Goal: Check status: Check status

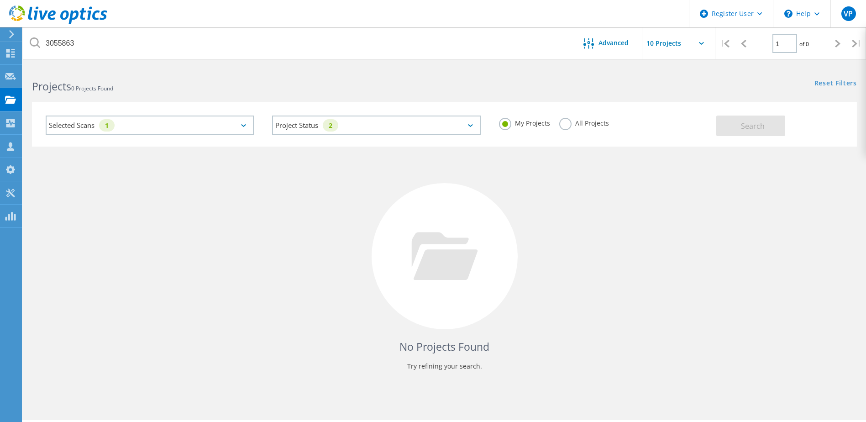
click at [568, 123] on label "All Projects" at bounding box center [584, 122] width 50 height 9
click at [0, 0] on input "All Projects" at bounding box center [0, 0] width 0 height 0
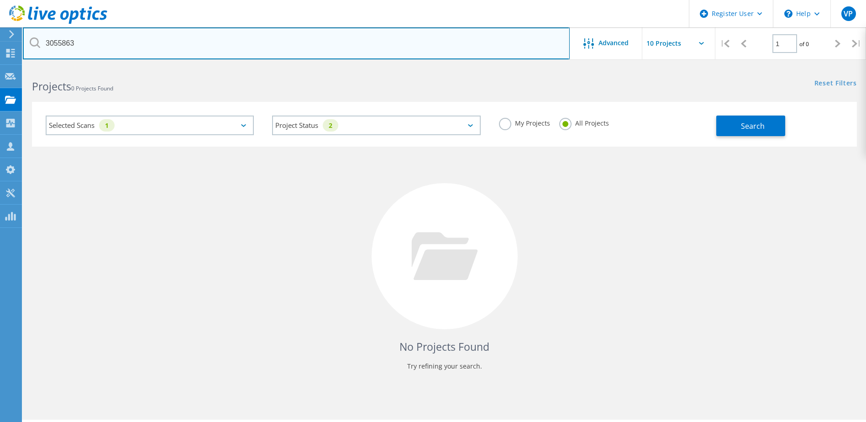
click at [357, 46] on input "3055863" at bounding box center [296, 43] width 547 height 32
type input "3"
type input "3064026"
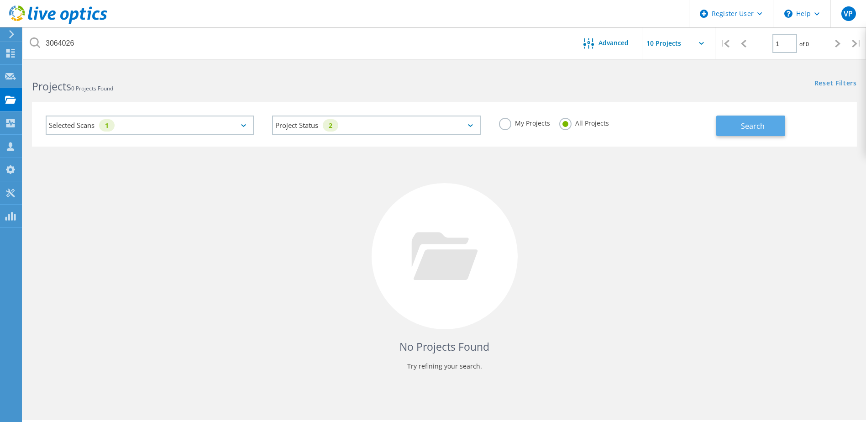
click at [756, 121] on span "Search" at bounding box center [753, 126] width 24 height 10
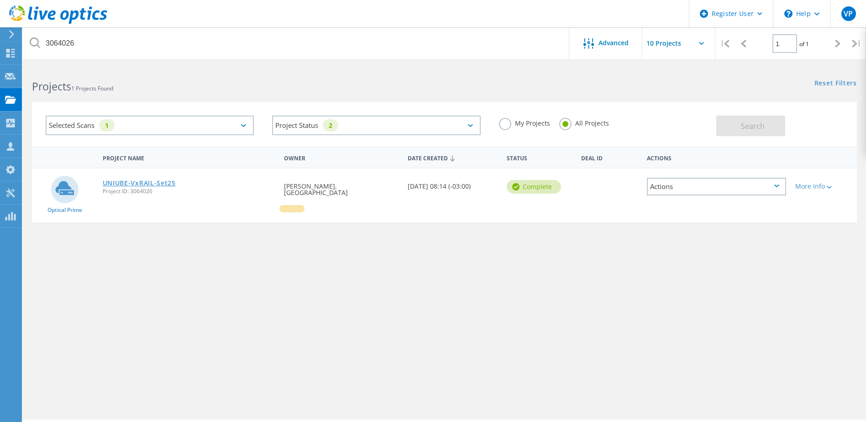
click at [154, 185] on link "UNIUBE-VxRAIL-Set25" at bounding box center [139, 183] width 73 height 6
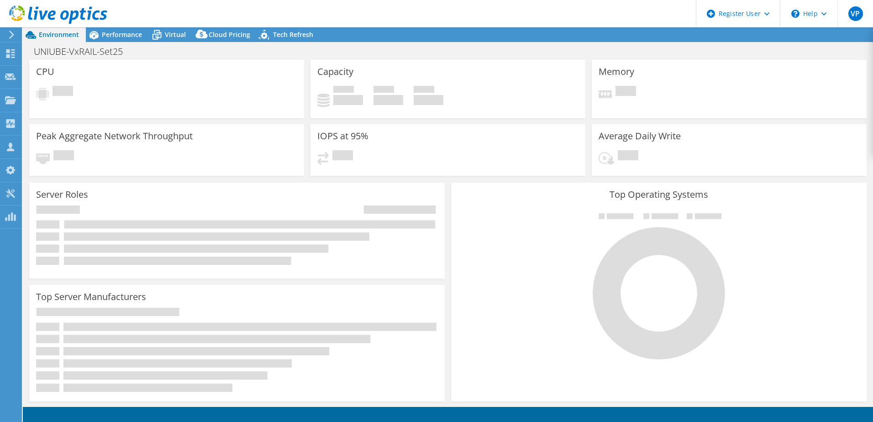
select select "[GEOGRAPHIC_DATA]"
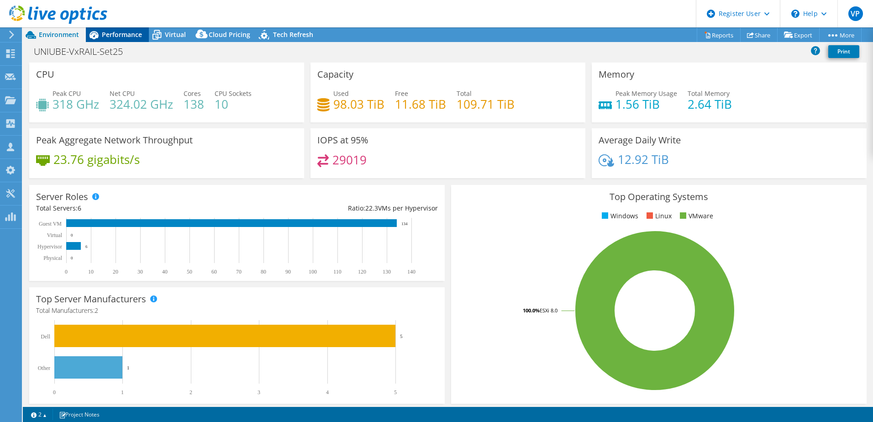
click at [124, 35] on span "Performance" at bounding box center [122, 34] width 40 height 9
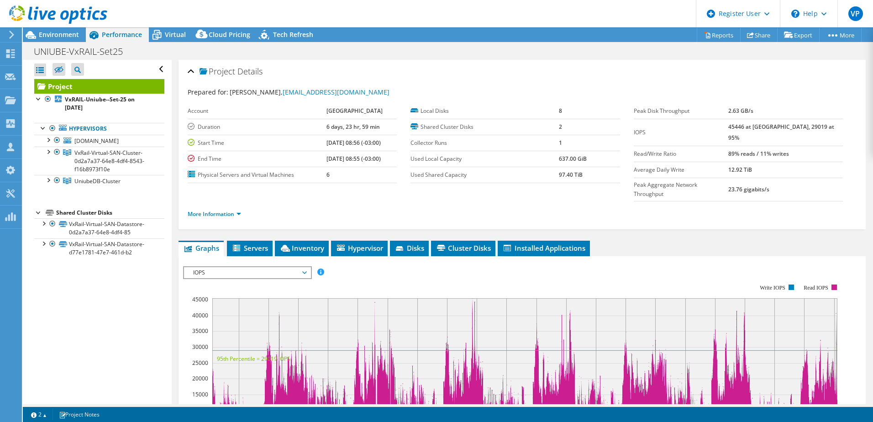
click at [271, 267] on span "IOPS" at bounding box center [246, 272] width 117 height 11
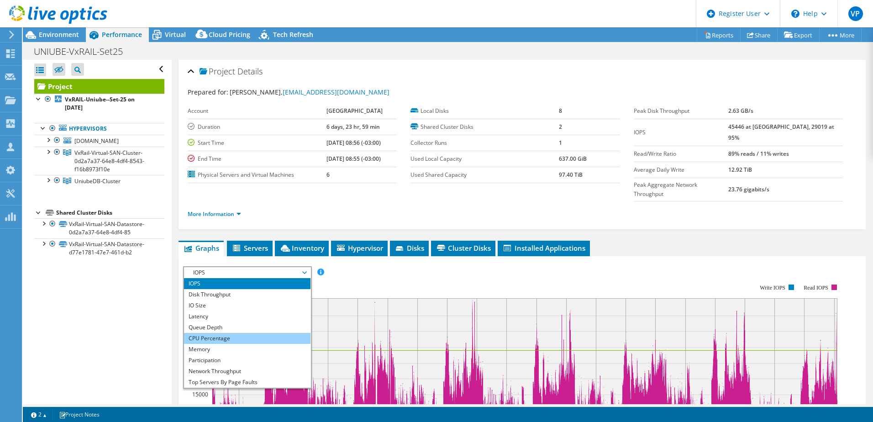
click at [265, 333] on li "CPU Percentage" at bounding box center [247, 338] width 126 height 11
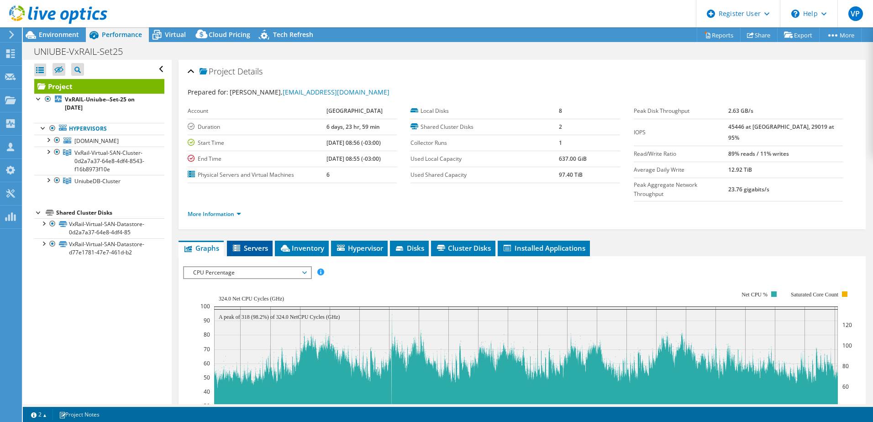
click at [253, 243] on span "Servers" at bounding box center [249, 247] width 37 height 9
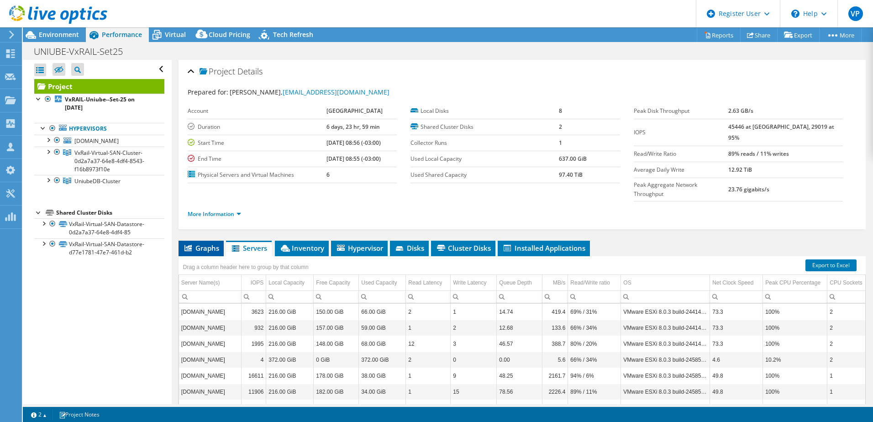
drag, startPoint x: 292, startPoint y: 233, endPoint x: 188, endPoint y: 235, distance: 104.5
click at [188, 241] on li "Graphs" at bounding box center [200, 249] width 45 height 16
